Goal: Information Seeking & Learning: Learn about a topic

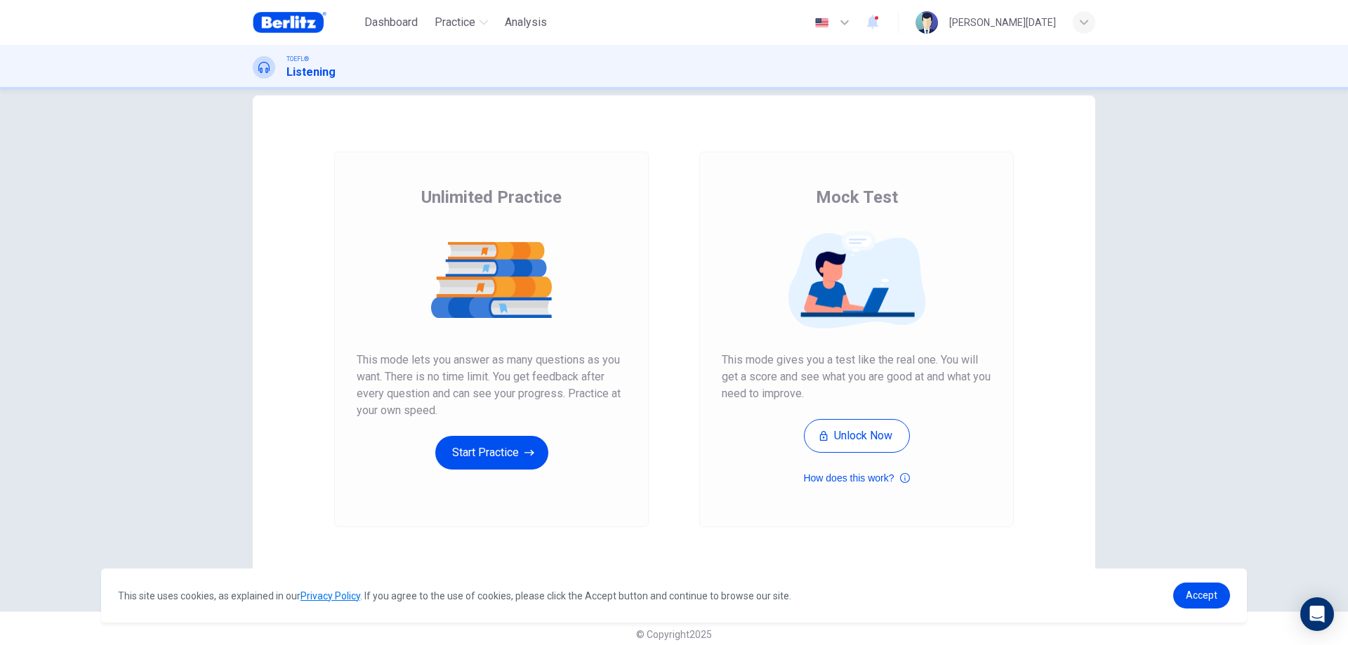
scroll to position [34, 0]
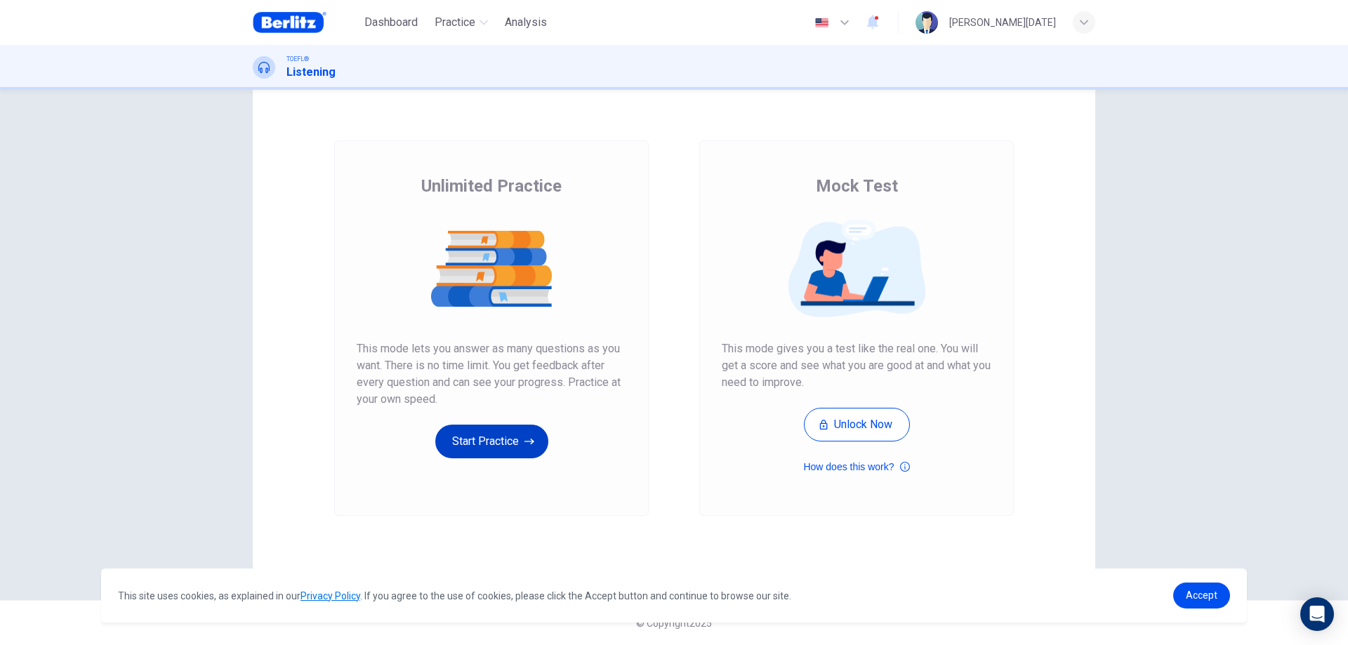
click at [494, 440] on button "Start Practice" at bounding box center [491, 442] width 113 height 34
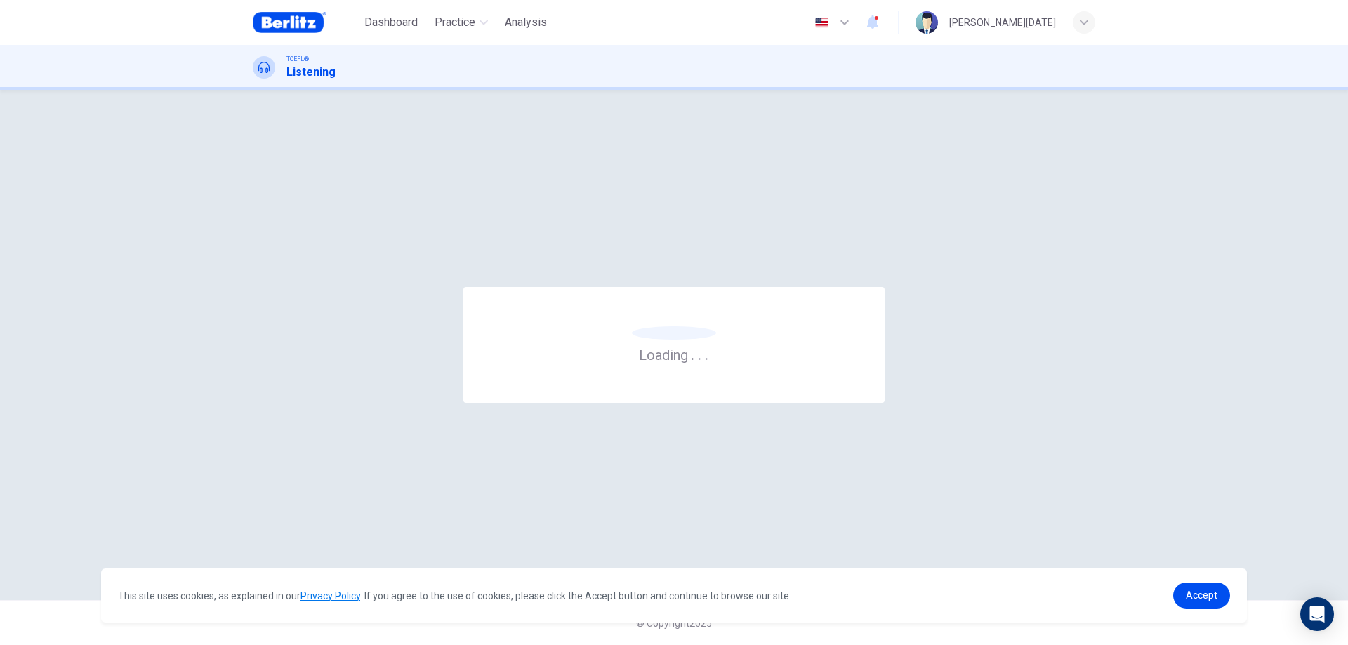
scroll to position [0, 0]
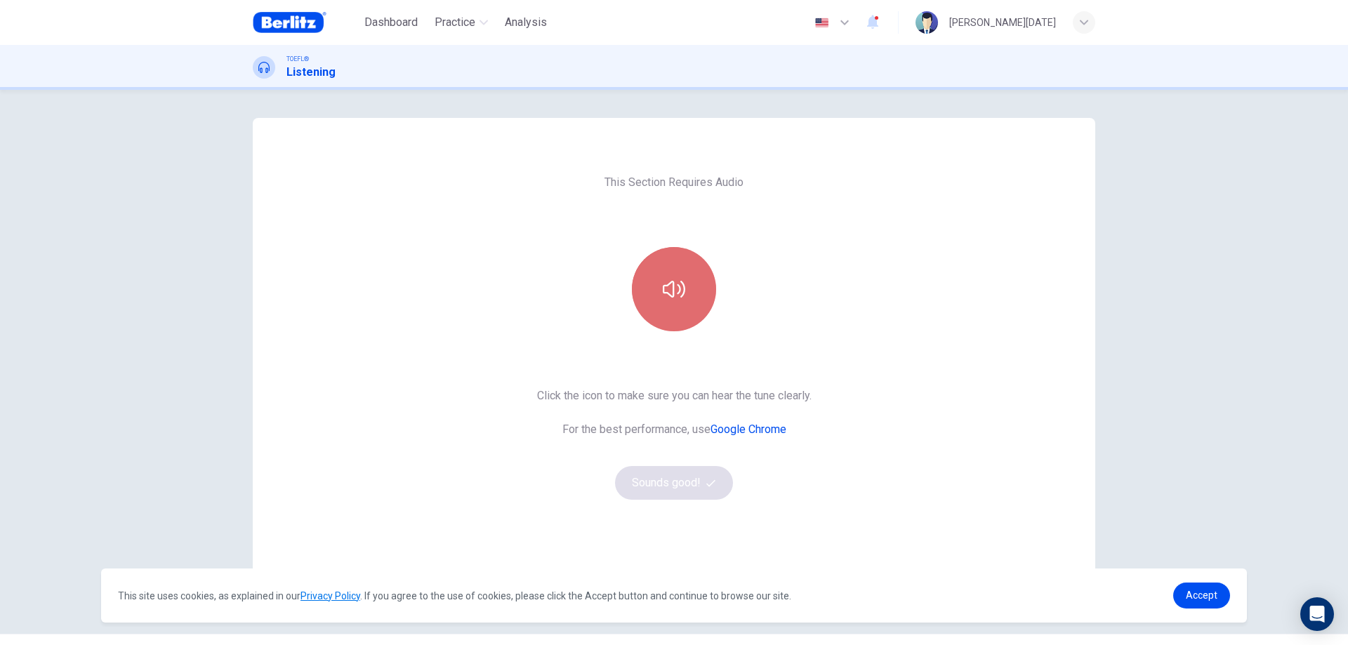
click at [676, 281] on icon "button" at bounding box center [674, 289] width 22 height 22
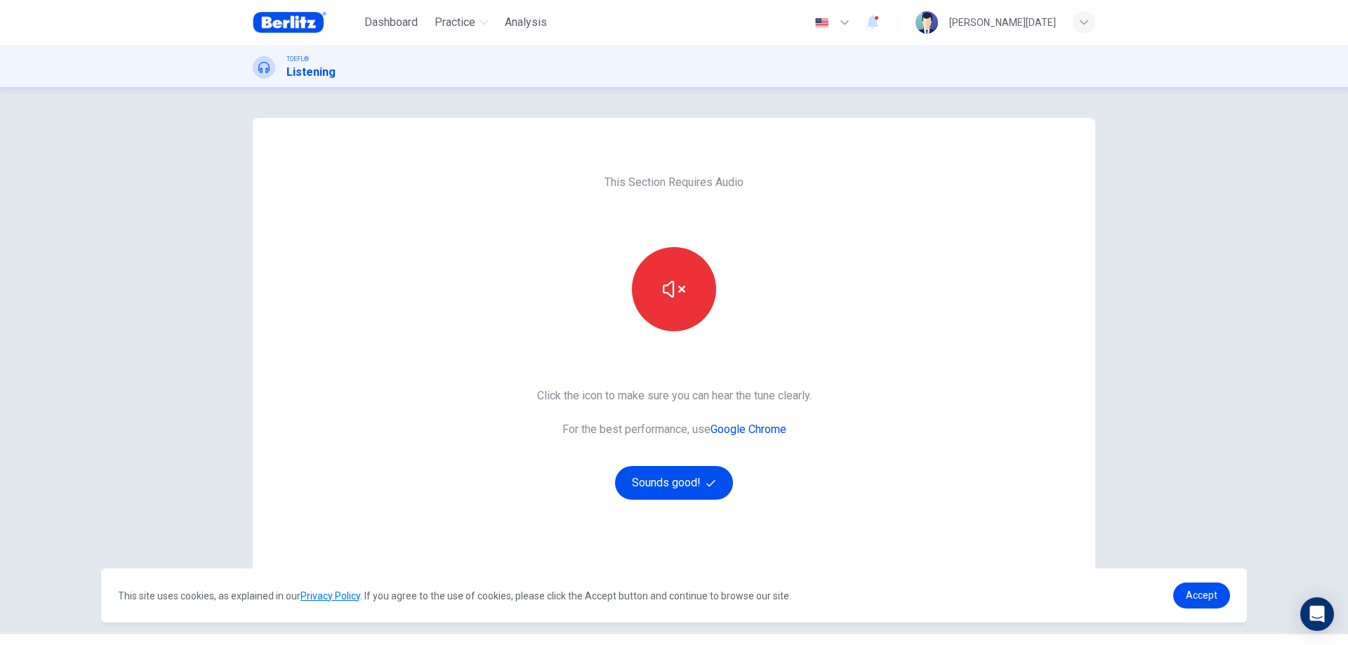
click at [1169, 476] on div "This Section Requires Audio Click the icon to make sure you can hear the tune c…" at bounding box center [674, 367] width 1348 height 555
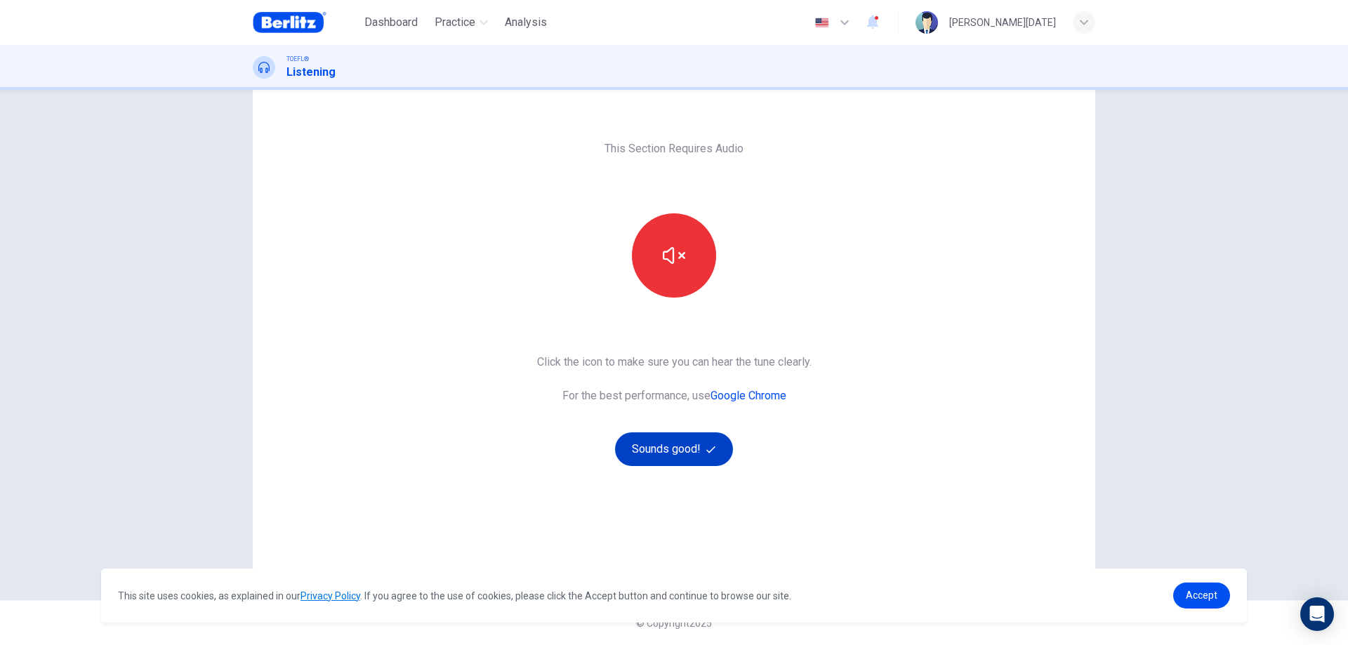
click at [680, 443] on button "Sounds good!" at bounding box center [674, 450] width 118 height 34
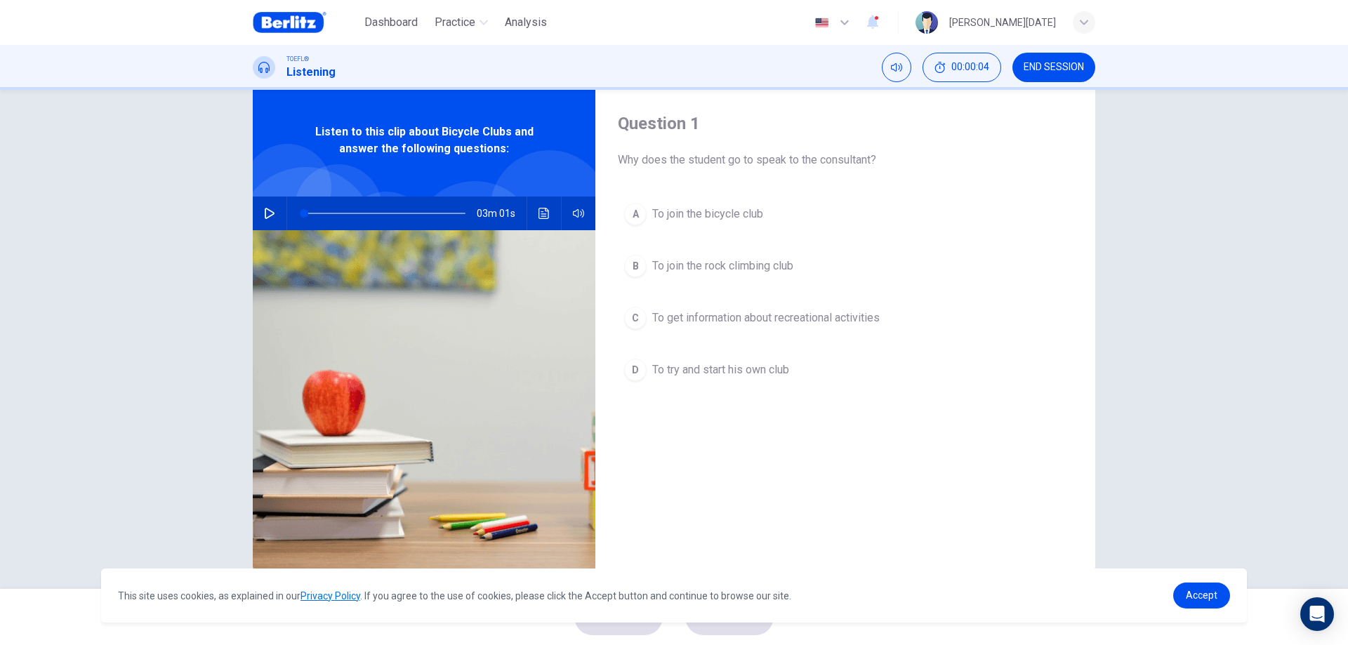
click at [264, 214] on icon "button" at bounding box center [269, 213] width 11 height 11
click at [636, 216] on div "A" at bounding box center [635, 214] width 22 height 22
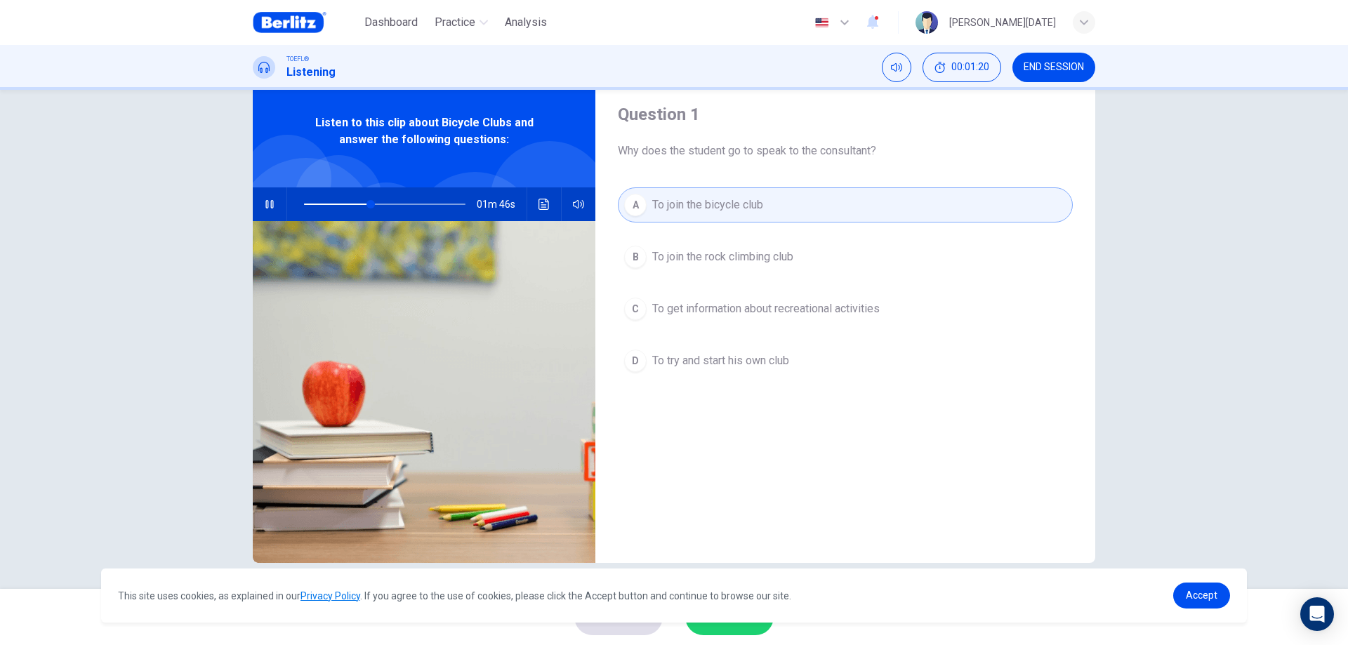
scroll to position [45, 0]
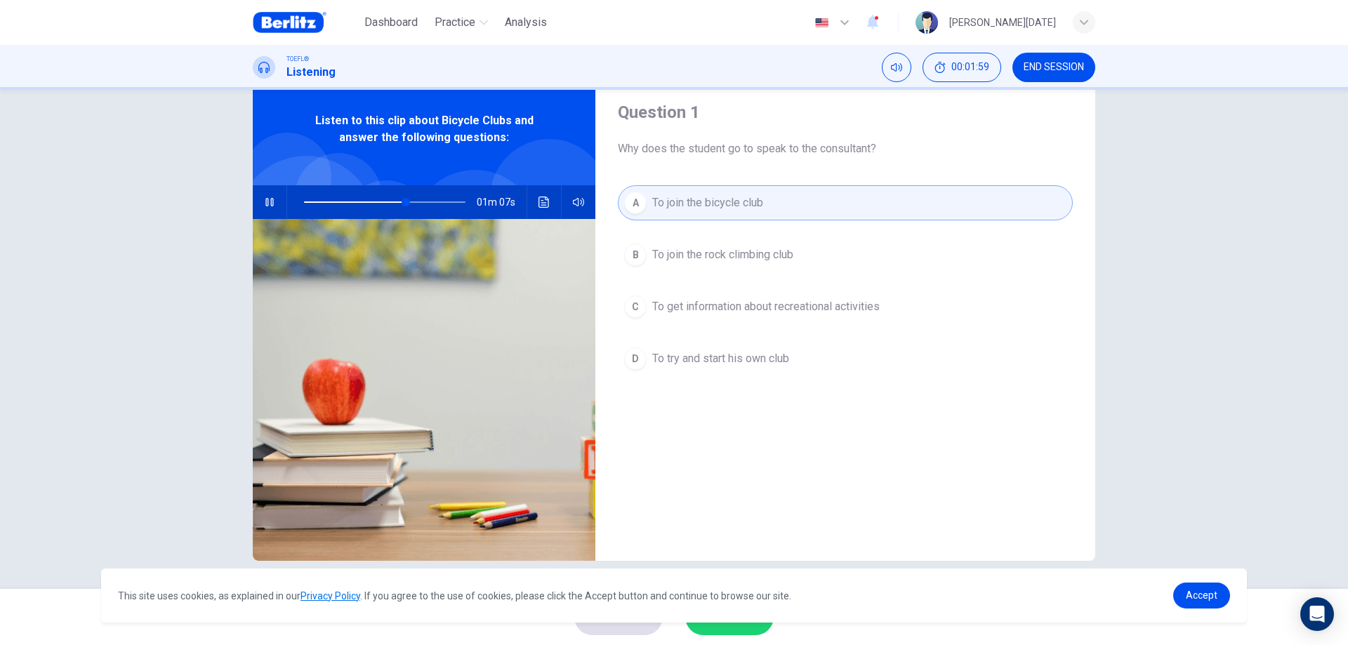
click at [267, 199] on icon "button" at bounding box center [269, 202] width 11 height 11
click at [265, 202] on icon "button" at bounding box center [269, 202] width 11 height 11
click at [1192, 597] on span "Accept" at bounding box center [1202, 595] width 32 height 11
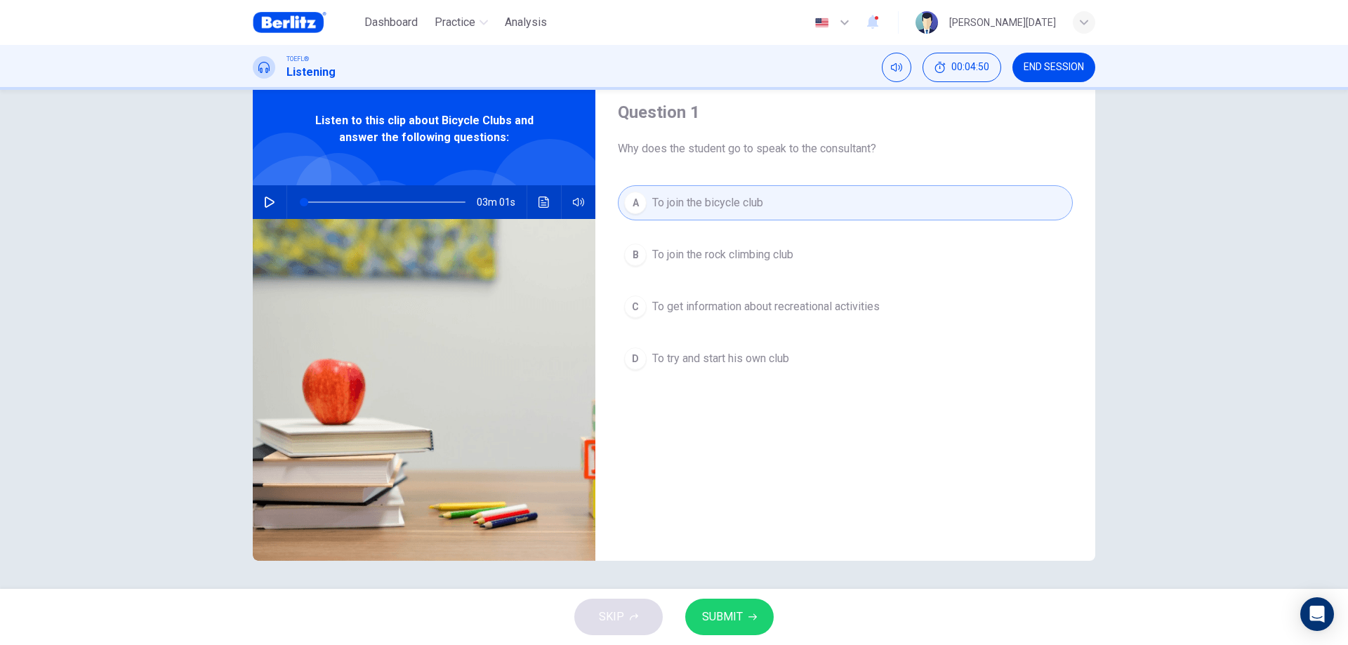
click at [733, 617] on span "SUBMIT" at bounding box center [722, 617] width 41 height 20
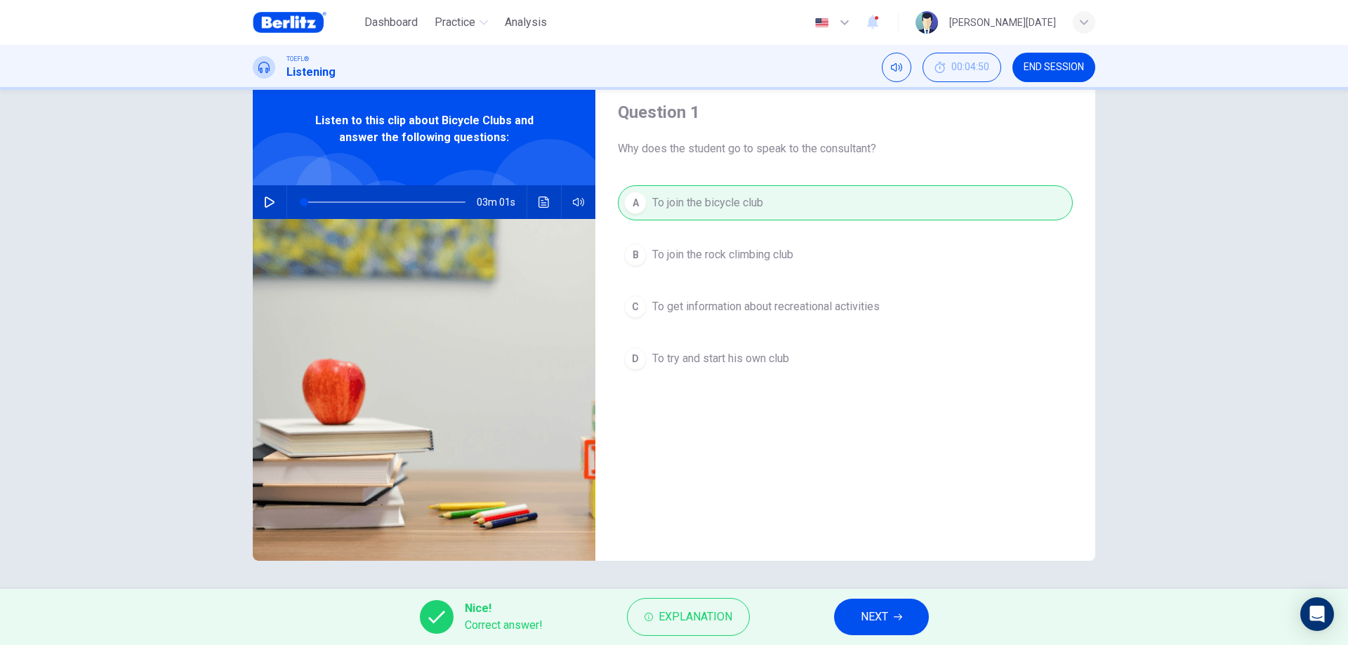
click at [885, 619] on span "NEXT" at bounding box center [874, 617] width 27 height 20
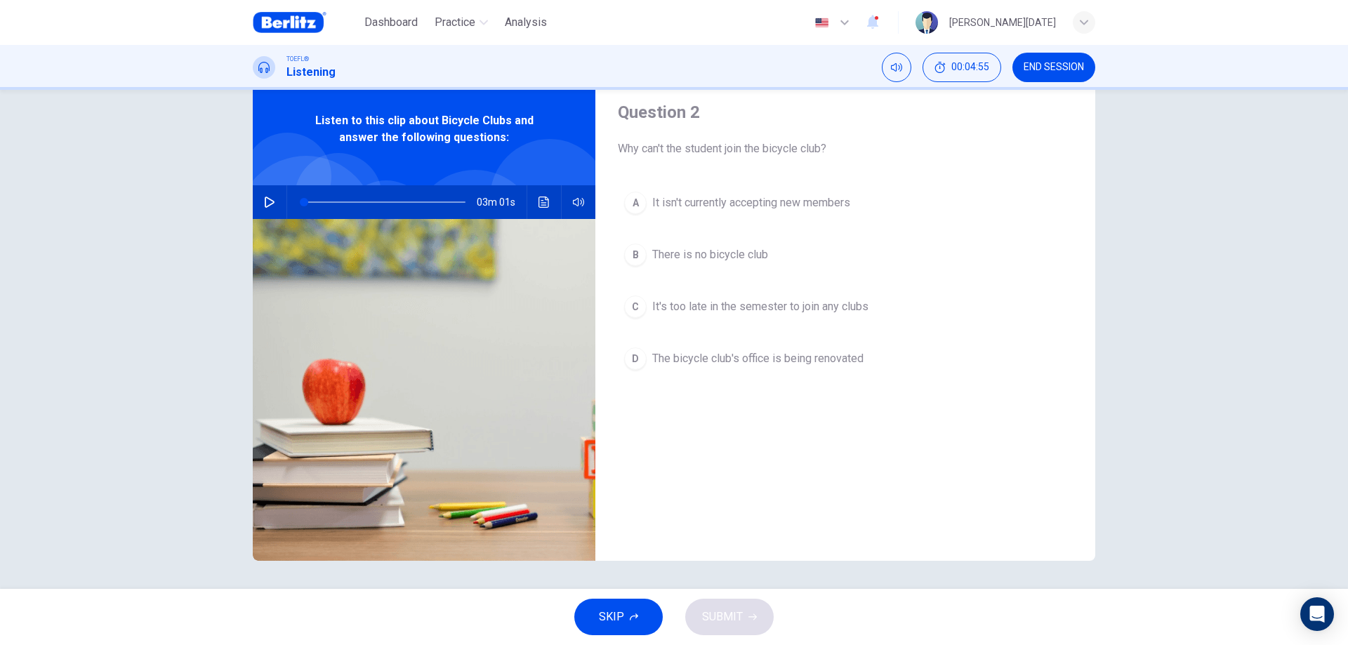
click at [267, 203] on icon "button" at bounding box center [269, 202] width 11 height 11
click at [662, 356] on span "The bicycle club's office is being renovated" at bounding box center [757, 358] width 211 height 17
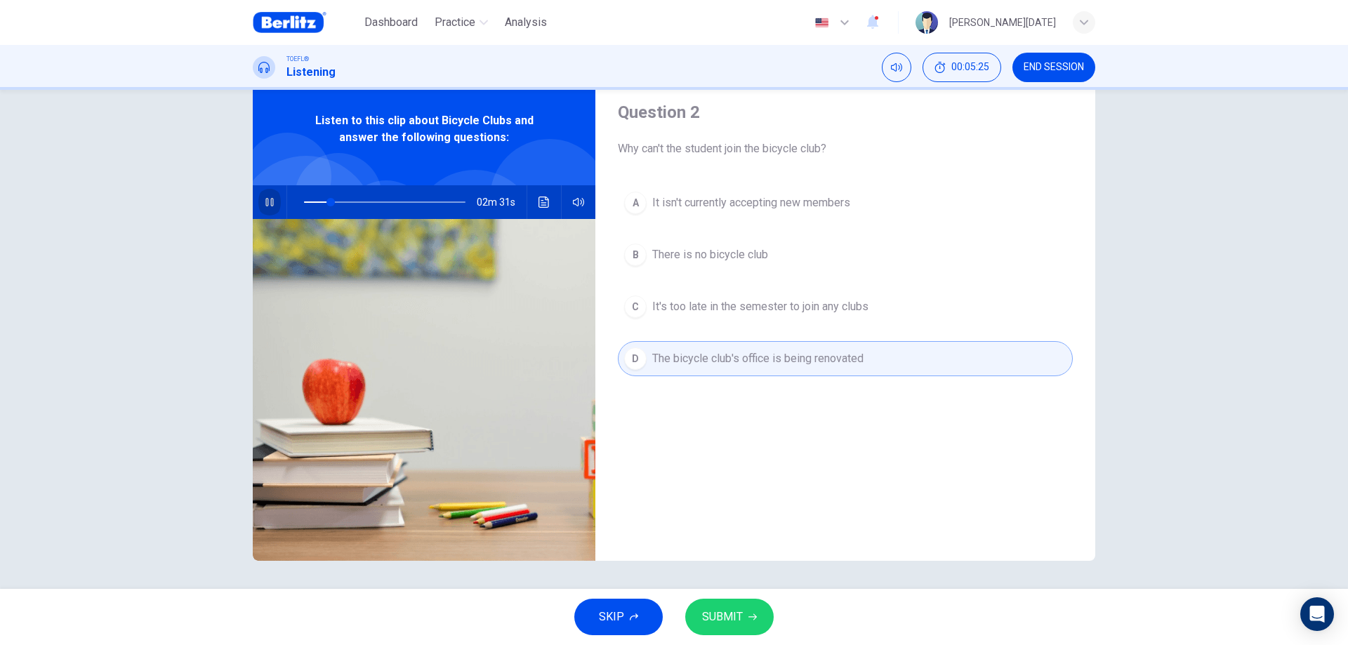
click at [265, 199] on icon "button" at bounding box center [269, 202] width 11 height 11
type input "**"
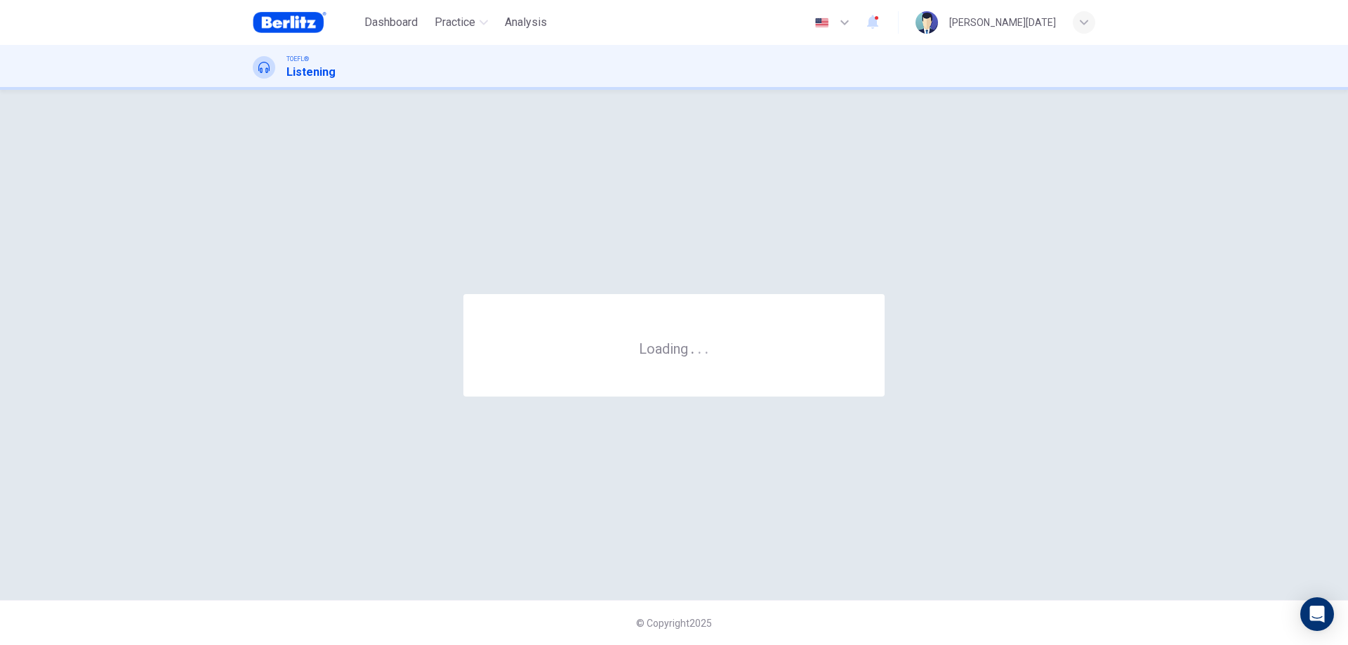
scroll to position [0, 0]
